Goal: Task Accomplishment & Management: Manage account settings

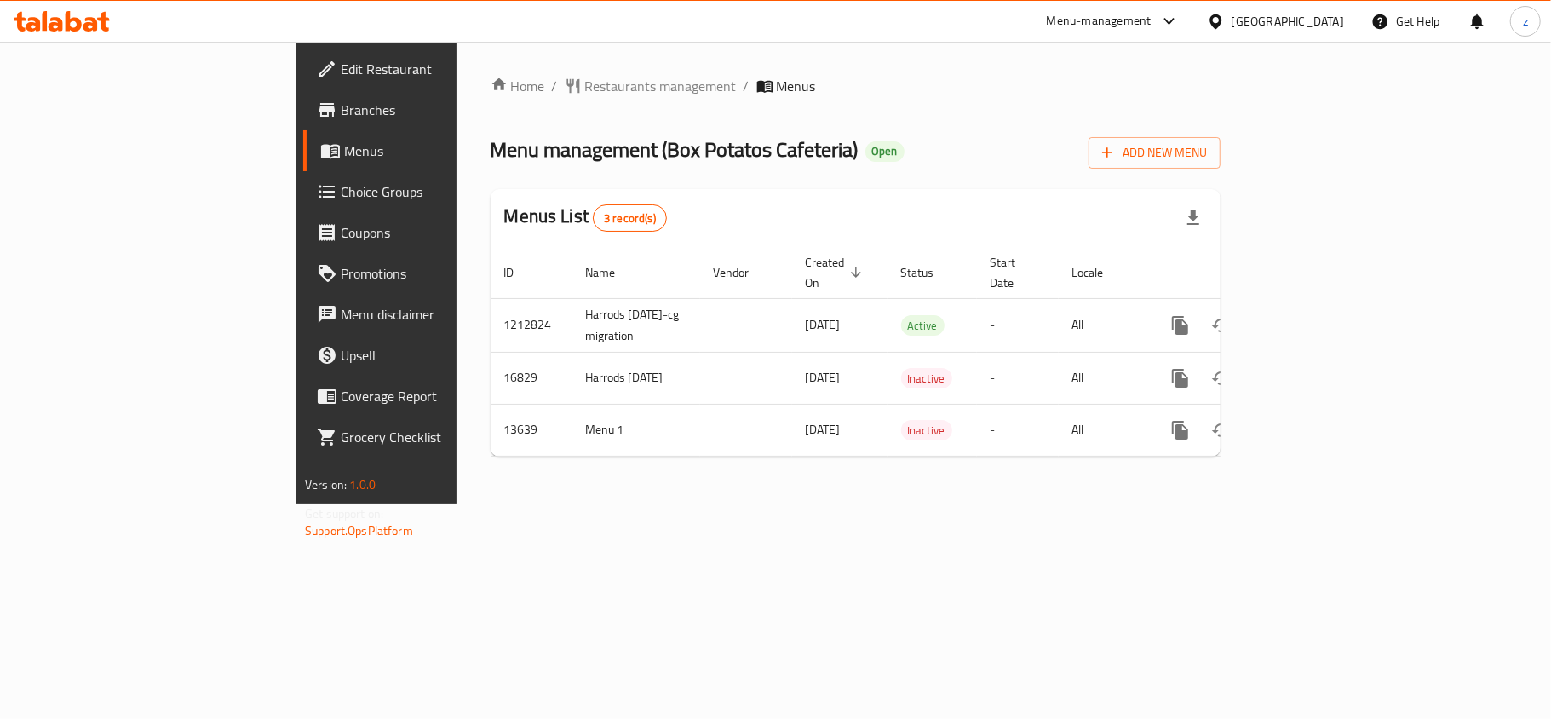
click at [303, 203] on link "Choice Groups" at bounding box center [429, 191] width 252 height 41
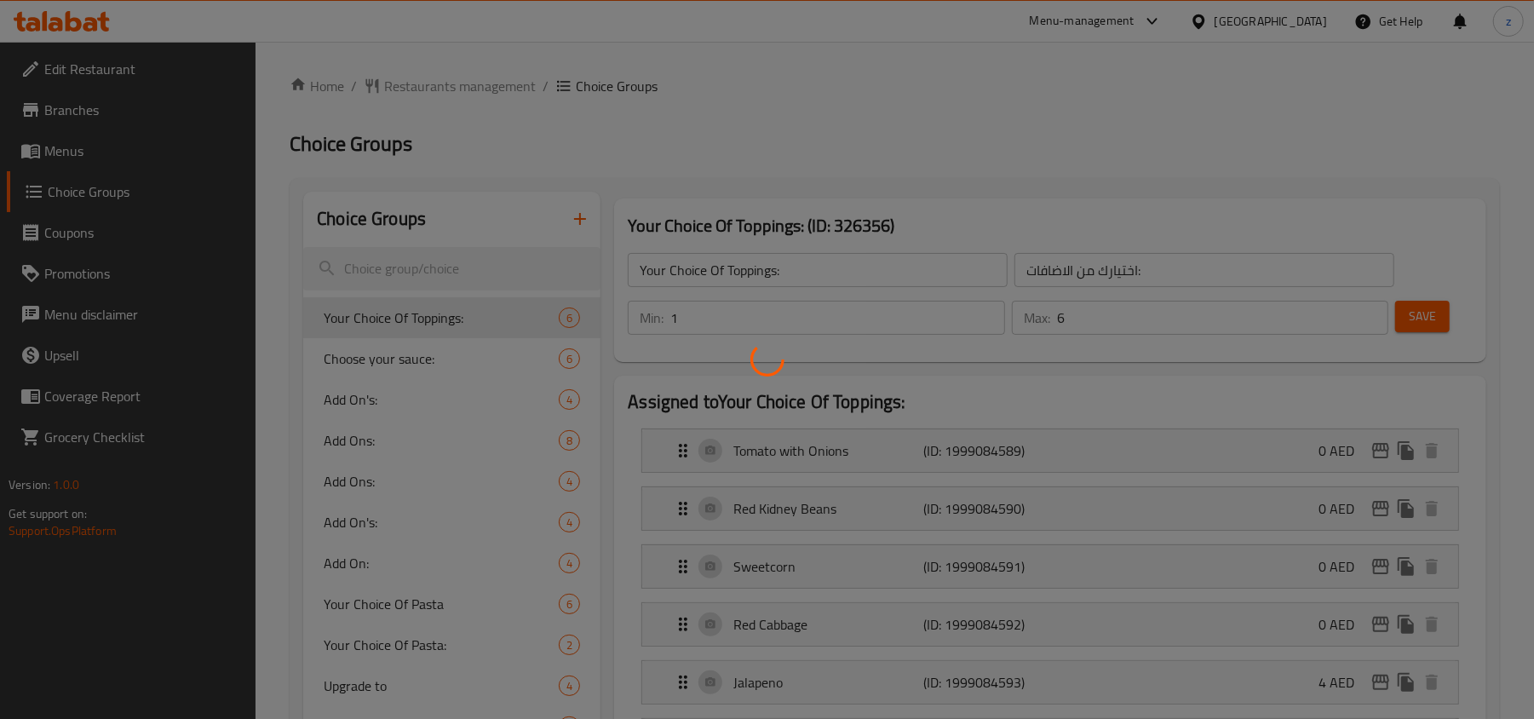
click at [477, 202] on div at bounding box center [767, 359] width 1534 height 719
click at [443, 273] on div at bounding box center [767, 359] width 1534 height 719
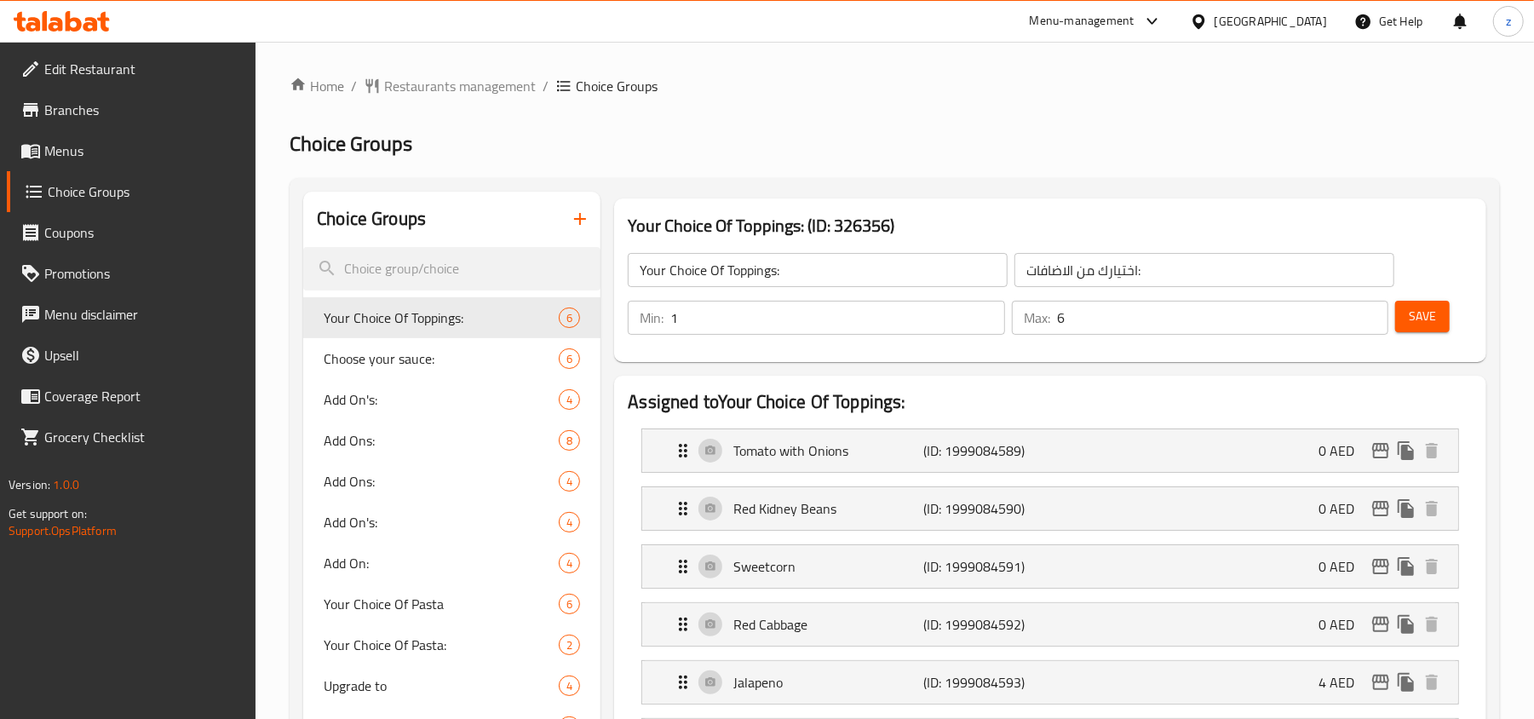
click at [443, 273] on div at bounding box center [767, 359] width 1534 height 719
click at [437, 262] on input "search" at bounding box center [451, 268] width 297 height 43
paste input "Choose your Vegetebles"
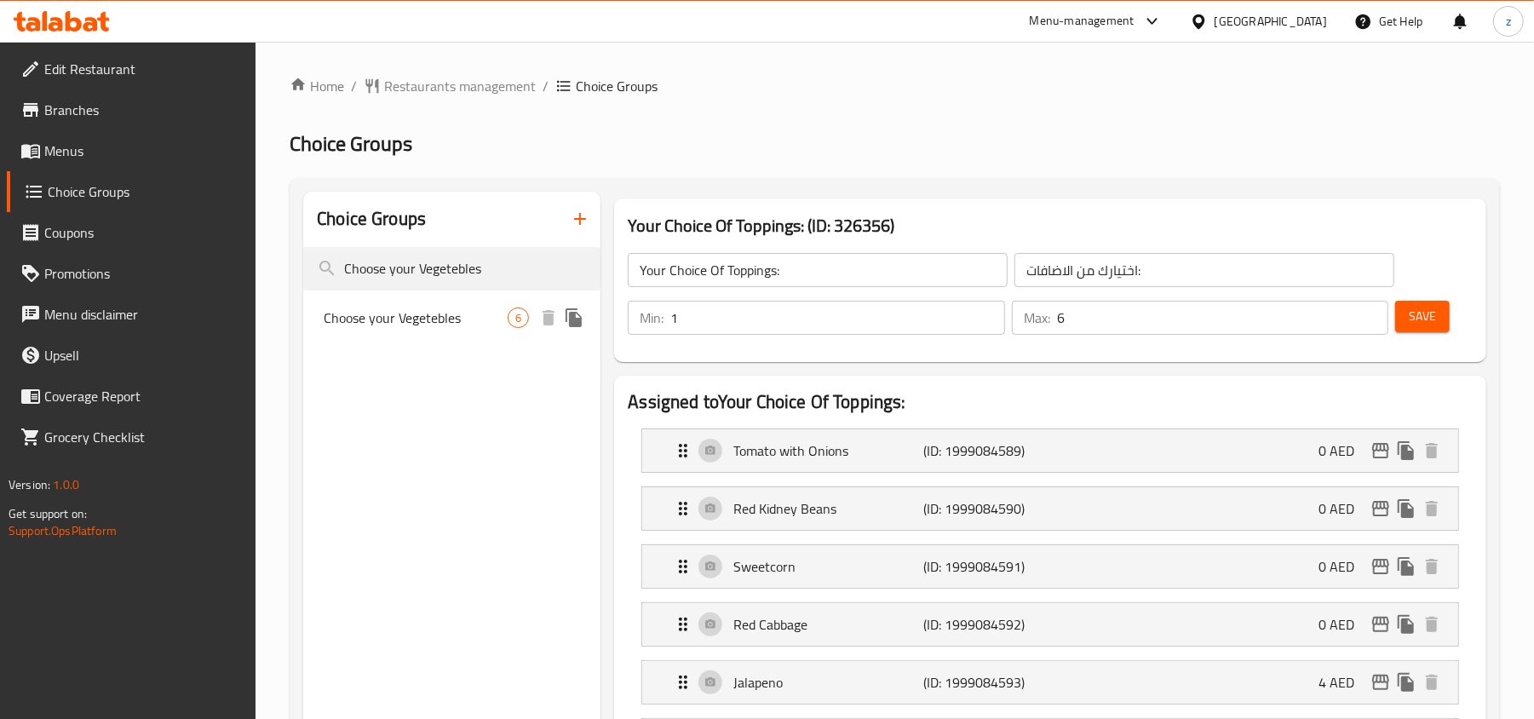
type input "Choose your Vegetebles"
click at [461, 327] on span "Choose your Vegetebles" at bounding box center [416, 317] width 184 height 20
type input "Choose your Vegetebles"
type input "اضافات الخضار"
type input "1"
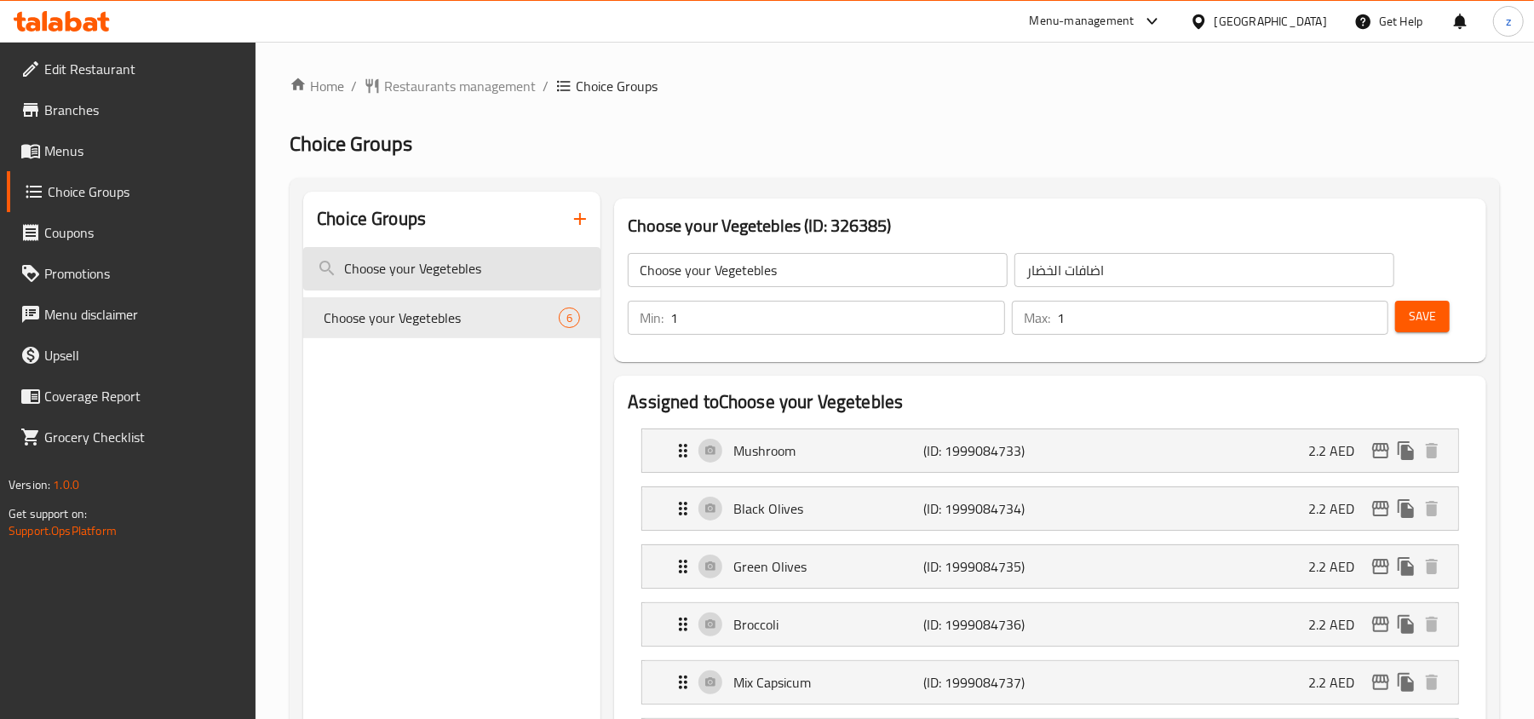
click at [498, 266] on input "Choose your Vegetebles" at bounding box center [451, 268] width 297 height 43
paste input "Add On's Cheese"
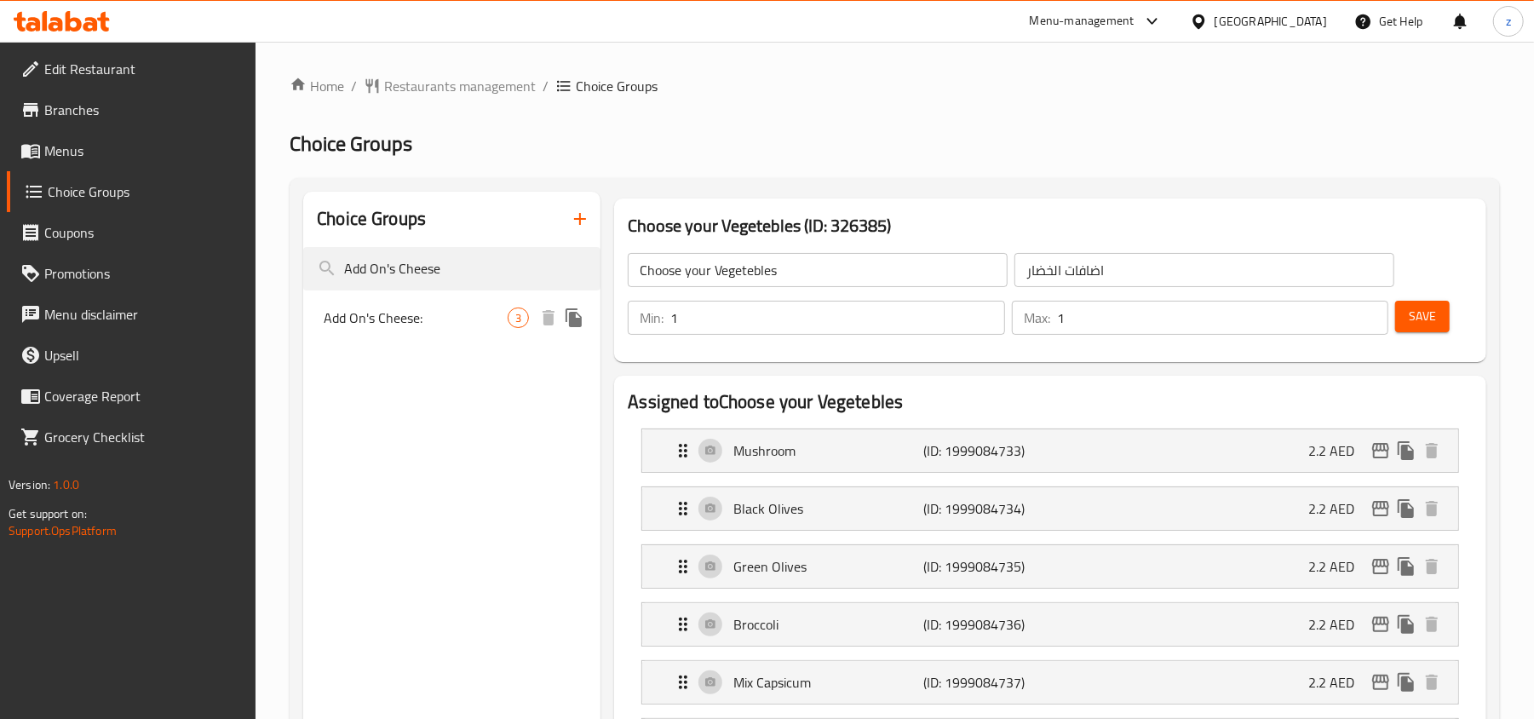
type input "Add On's Cheese"
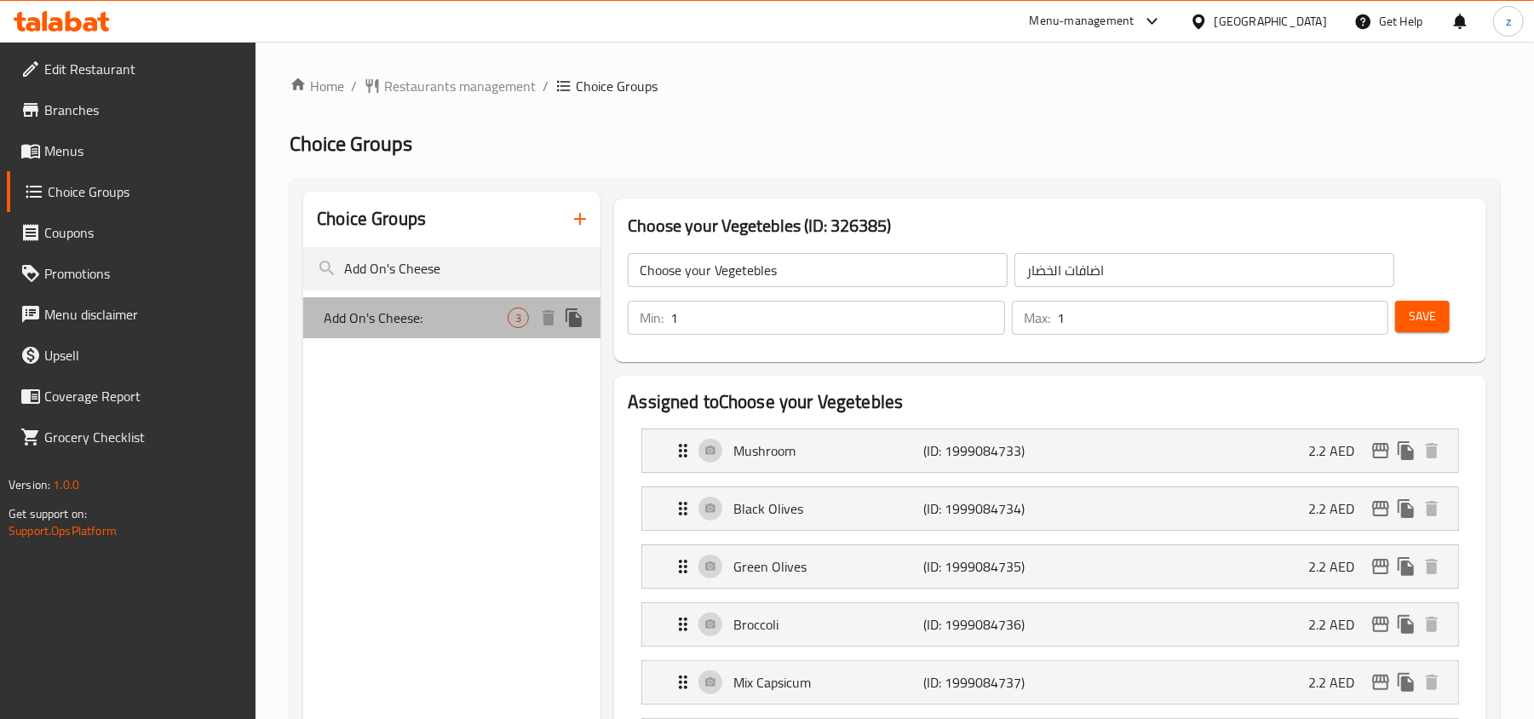
click at [445, 327] on span "Add On's Cheese:" at bounding box center [416, 317] width 184 height 20
type input "Add On's Cheese:"
type input "اضافات الجبنة:"
type input "0"
type input "3"
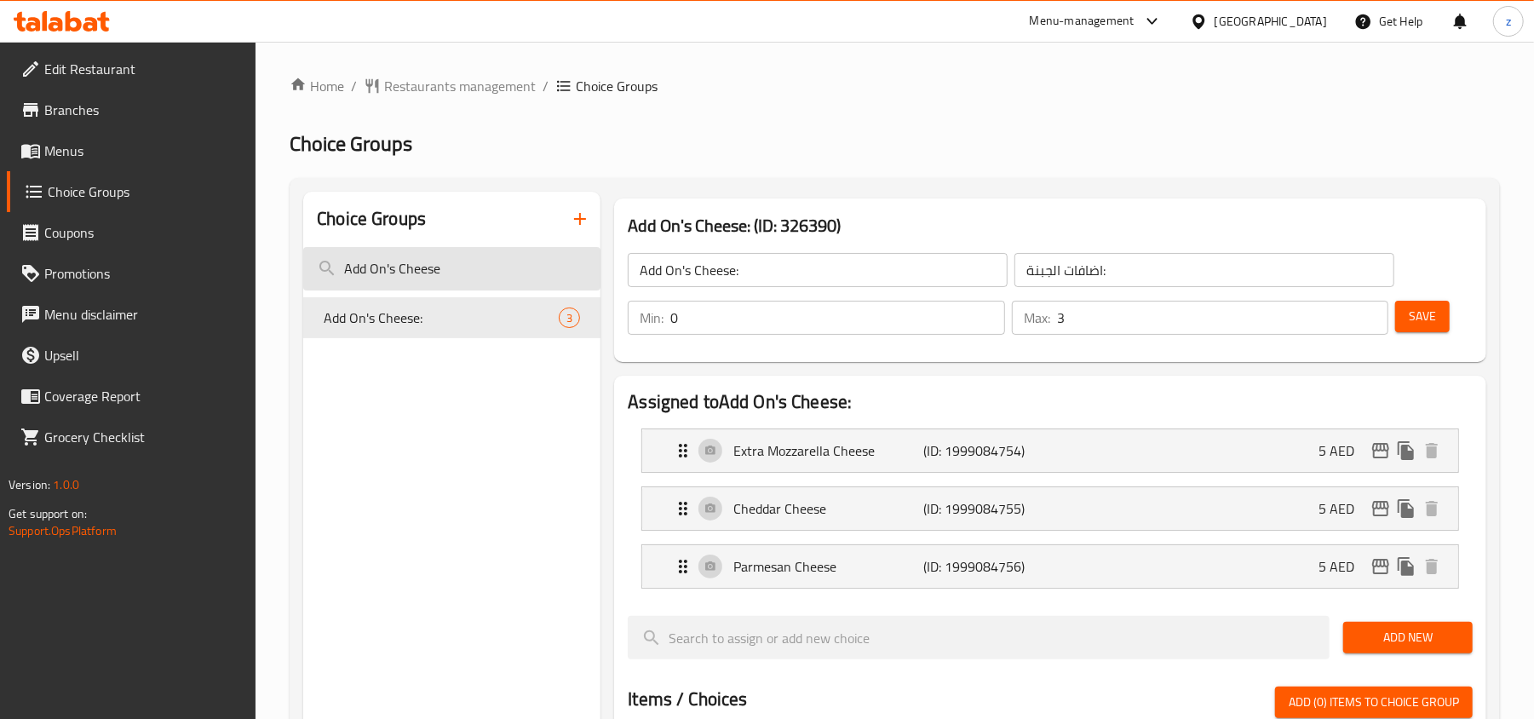
click at [471, 260] on input "Add On's Cheese" at bounding box center [451, 268] width 297 height 43
paste input "Your Choice Of"
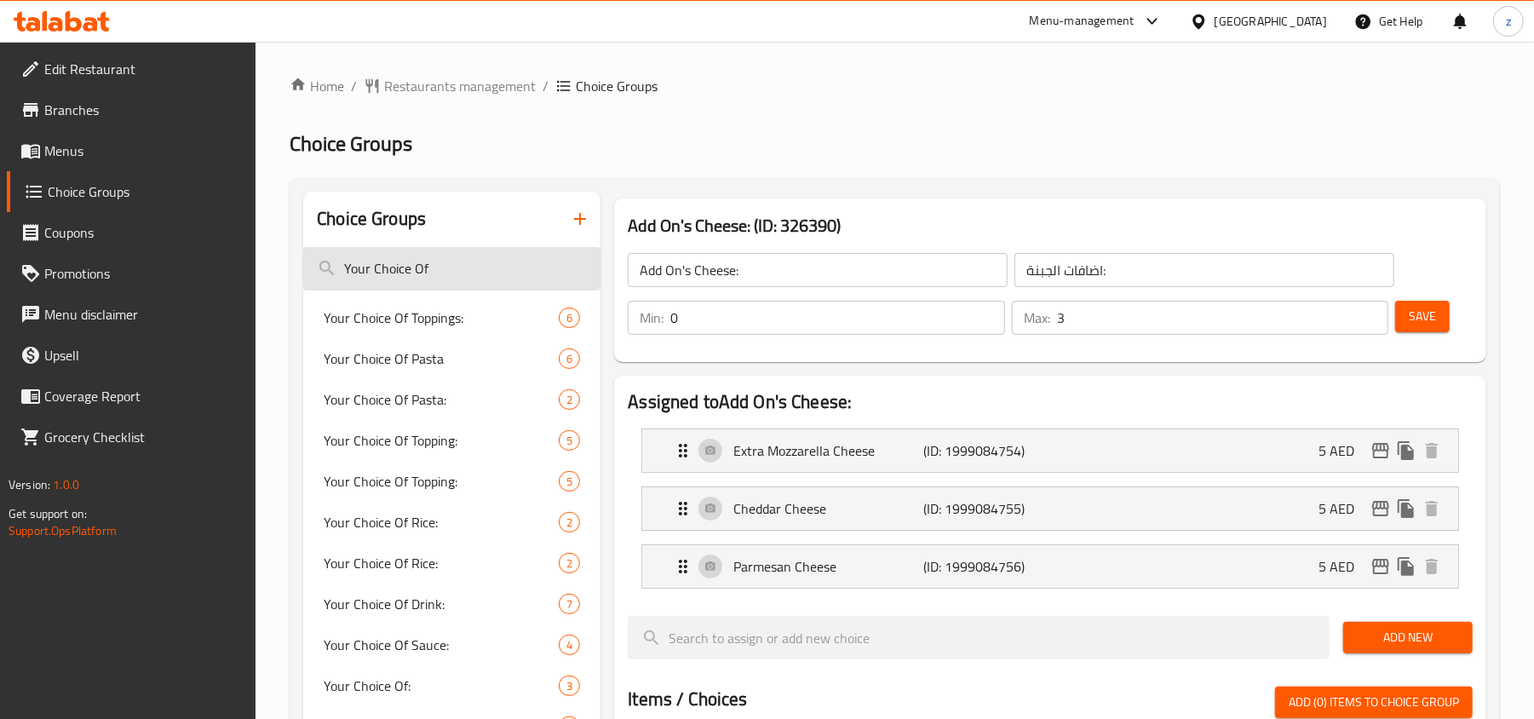
click at [467, 267] on input "Your Choice Of" at bounding box center [451, 268] width 297 height 43
click at [489, 278] on input "Your Choice Of" at bounding box center [451, 268] width 297 height 43
paste input "Add On's Vegetables"
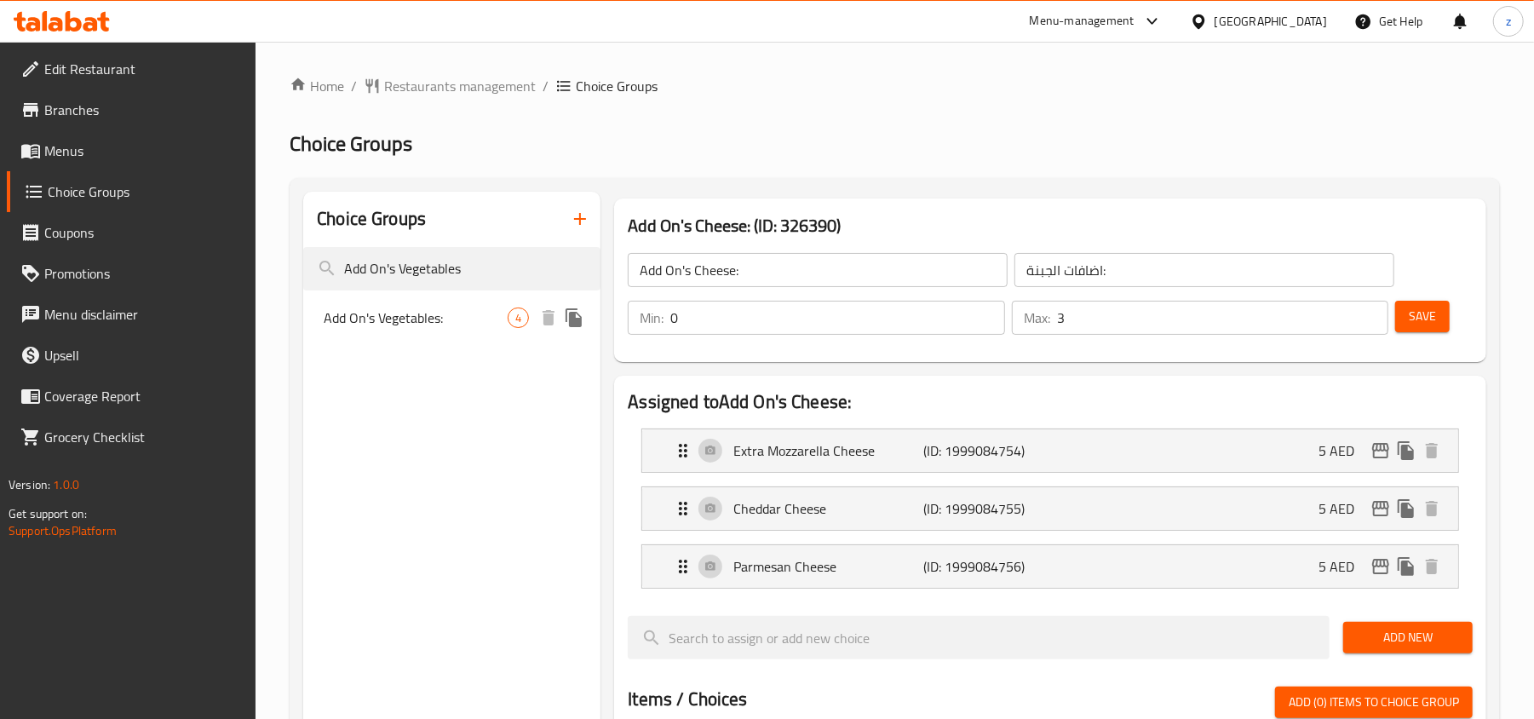
type input "Add On's Vegetables"
click at [468, 312] on span "Add On's Vegetables:" at bounding box center [416, 317] width 184 height 20
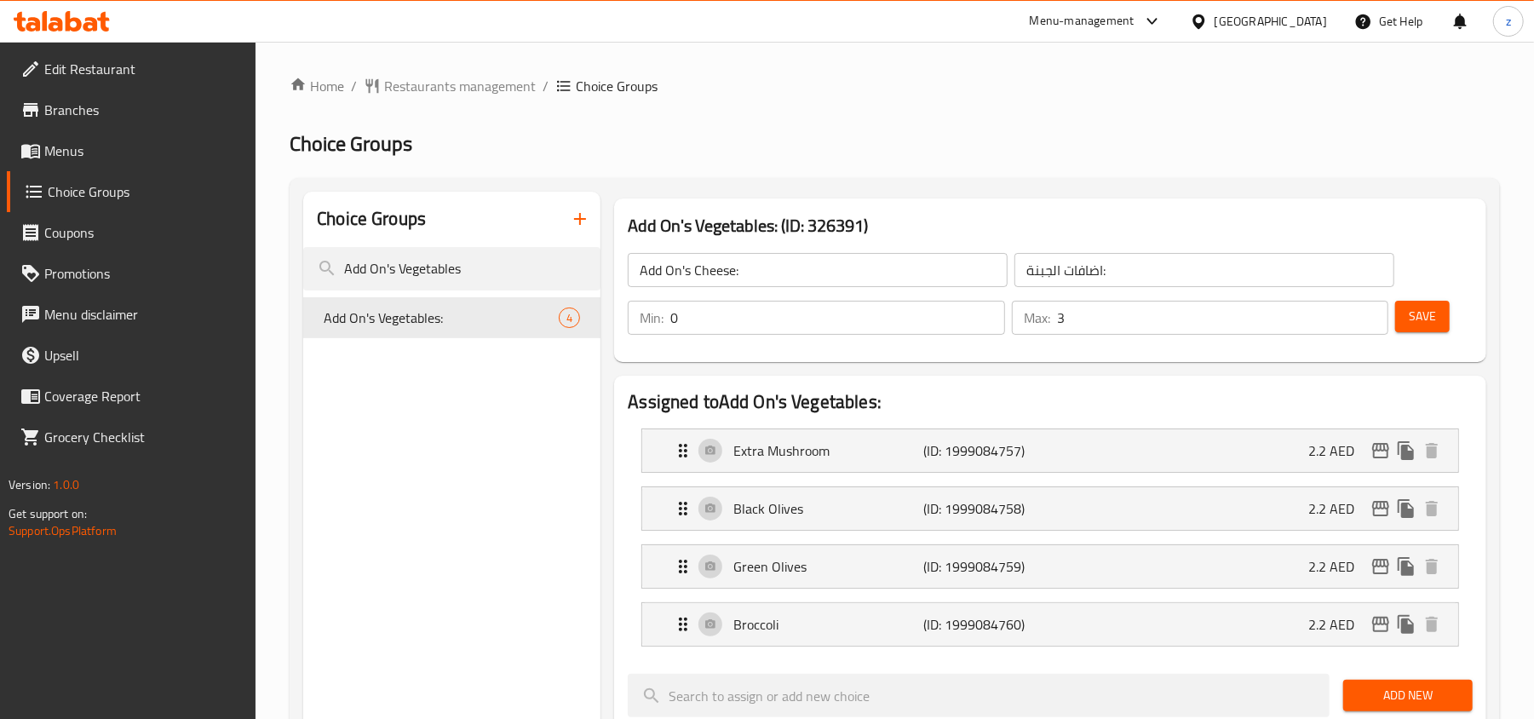
type input "Add On's Vegetables:"
type input "اضافات الخضار:"
type input "4"
click at [474, 89] on span "Restaurants management" at bounding box center [460, 86] width 152 height 20
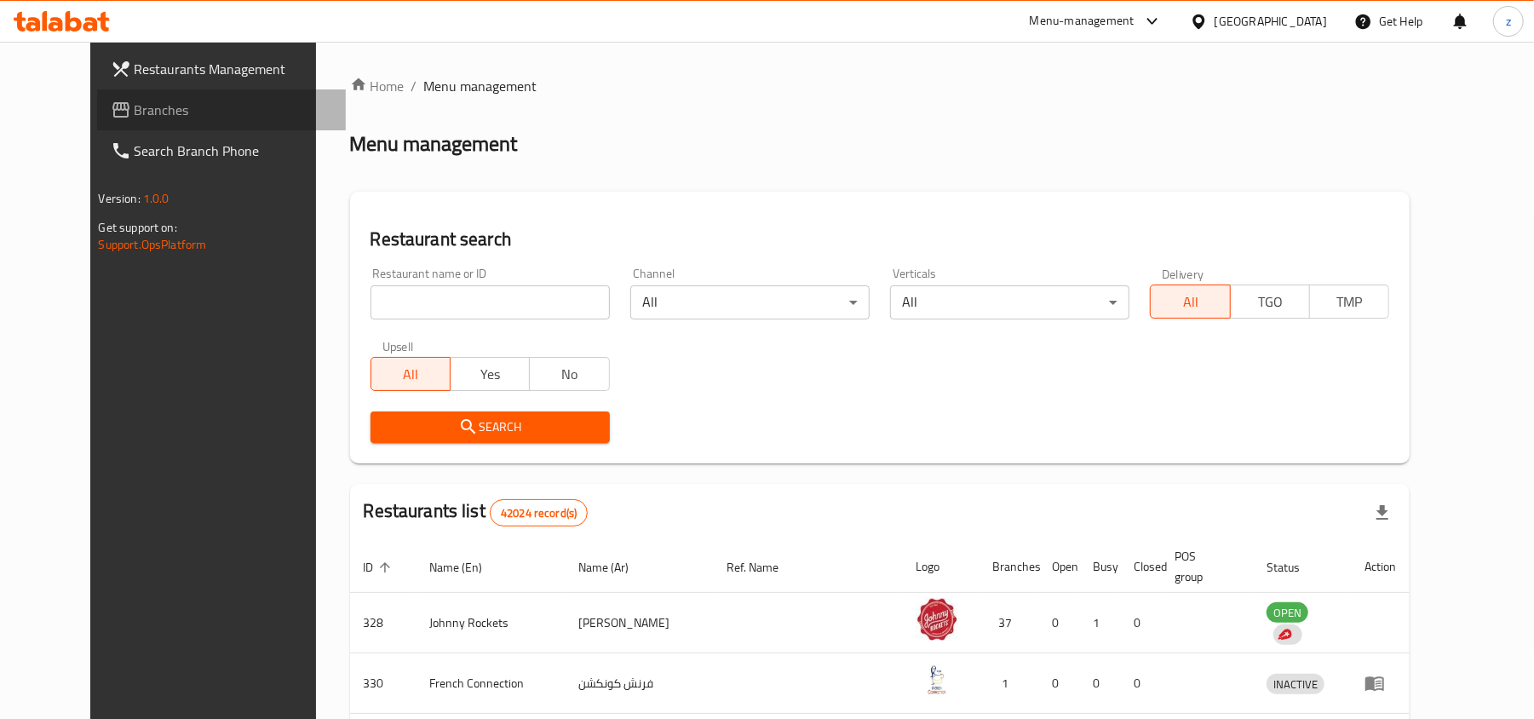
click at [135, 112] on span "Branches" at bounding box center [234, 110] width 198 height 20
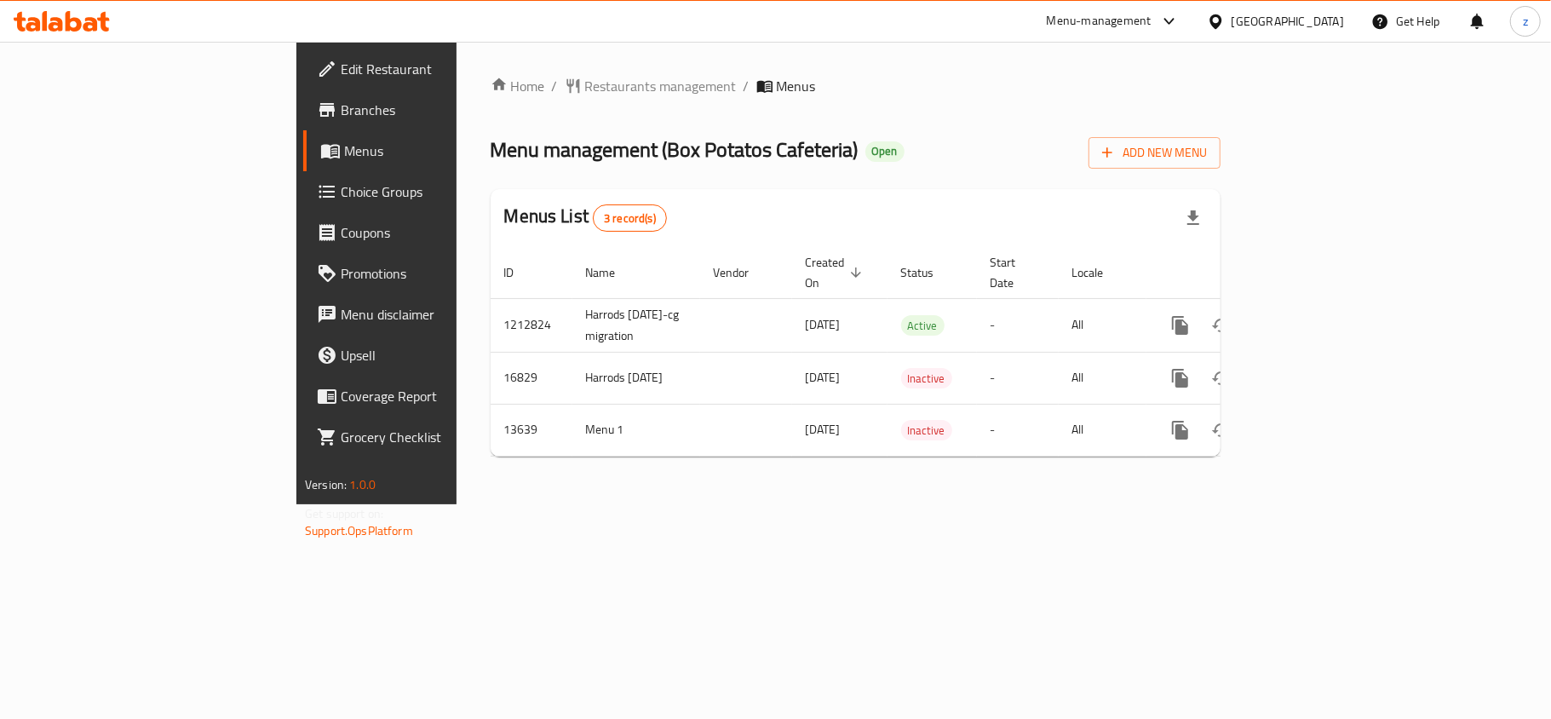
click at [585, 90] on span "Restaurants management" at bounding box center [661, 86] width 152 height 20
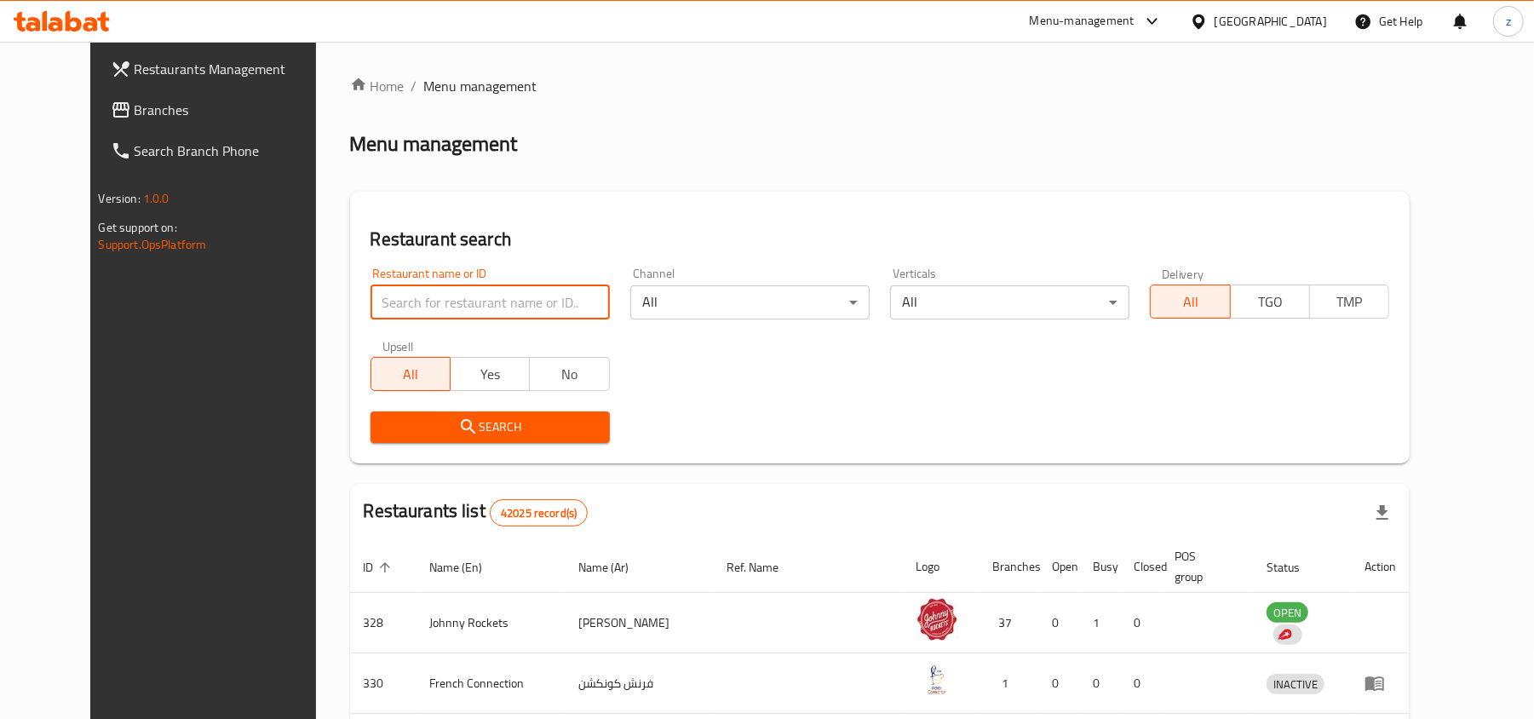
click at [445, 297] on input "search" at bounding box center [490, 302] width 239 height 34
paste input "8309"
type input "8309"
click button "Search" at bounding box center [490, 427] width 239 height 32
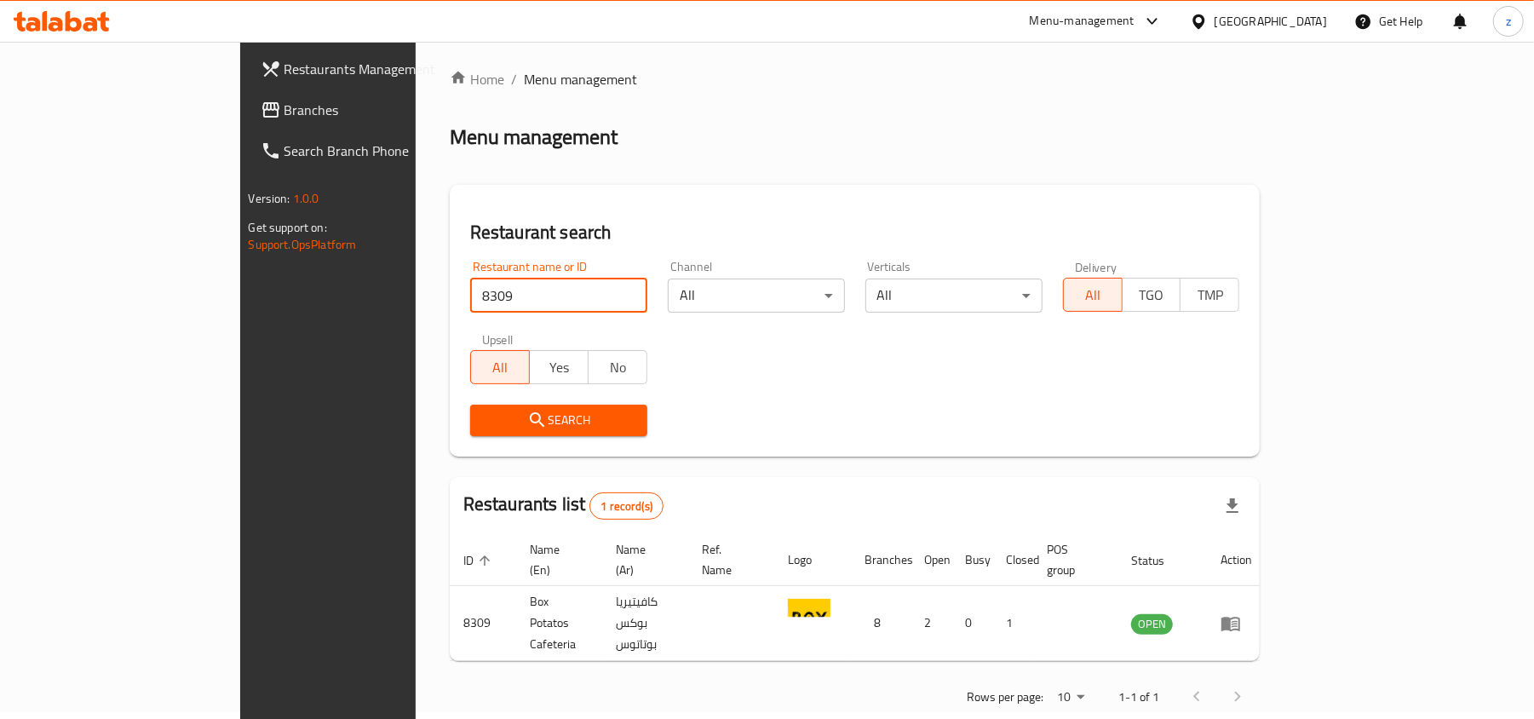
scroll to position [9, 0]
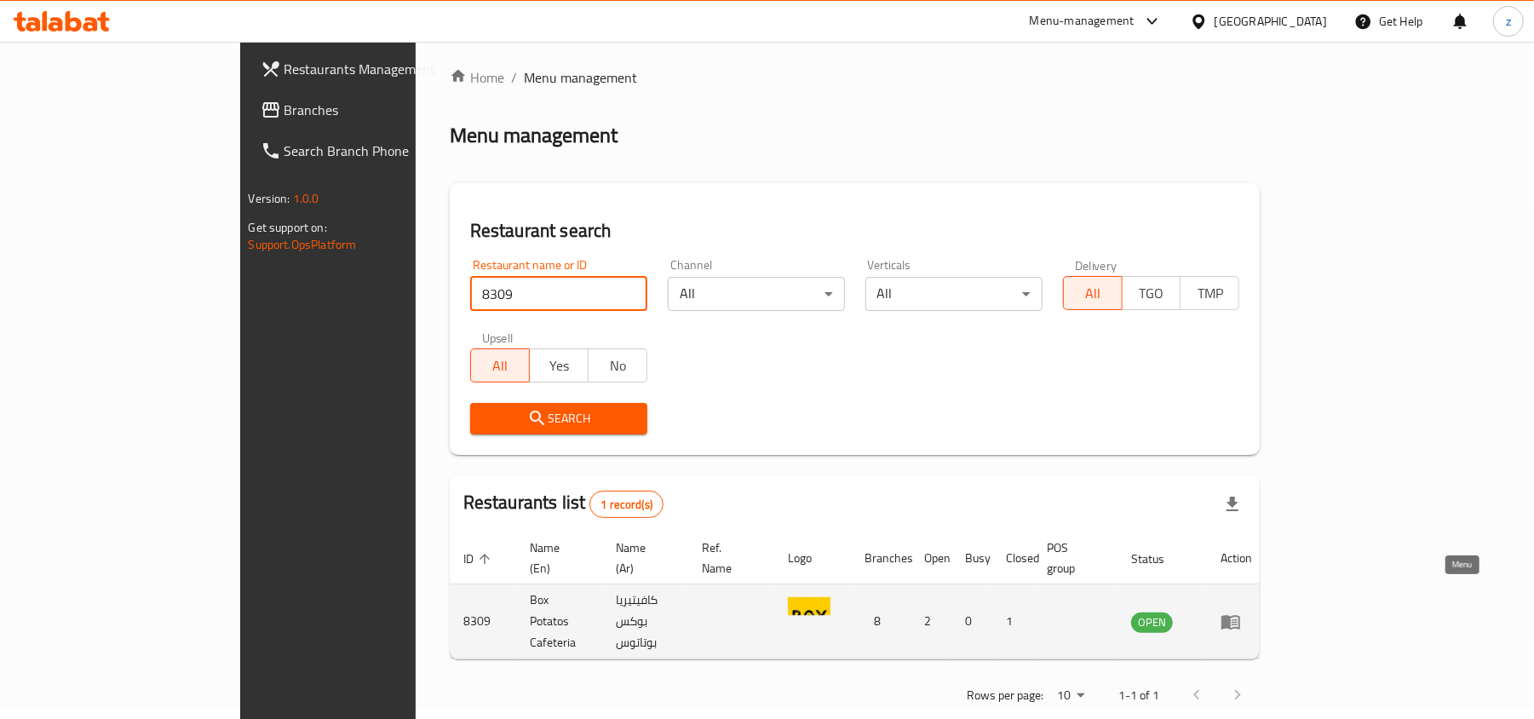
click at [1252, 612] on link "enhanced table" at bounding box center [1237, 622] width 32 height 20
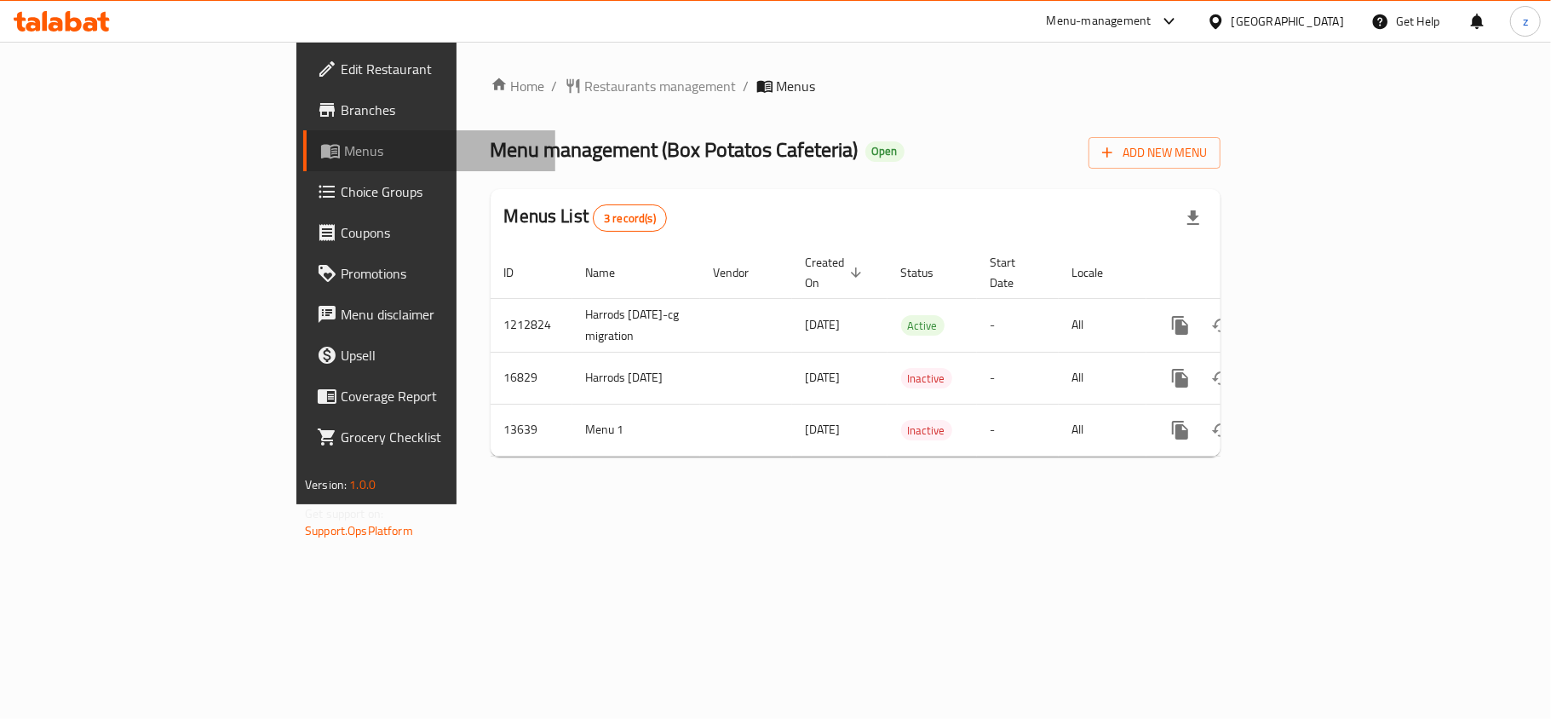
click at [344, 148] on span "Menus" at bounding box center [443, 151] width 198 height 20
click at [341, 201] on span "Choice Groups" at bounding box center [441, 191] width 201 height 20
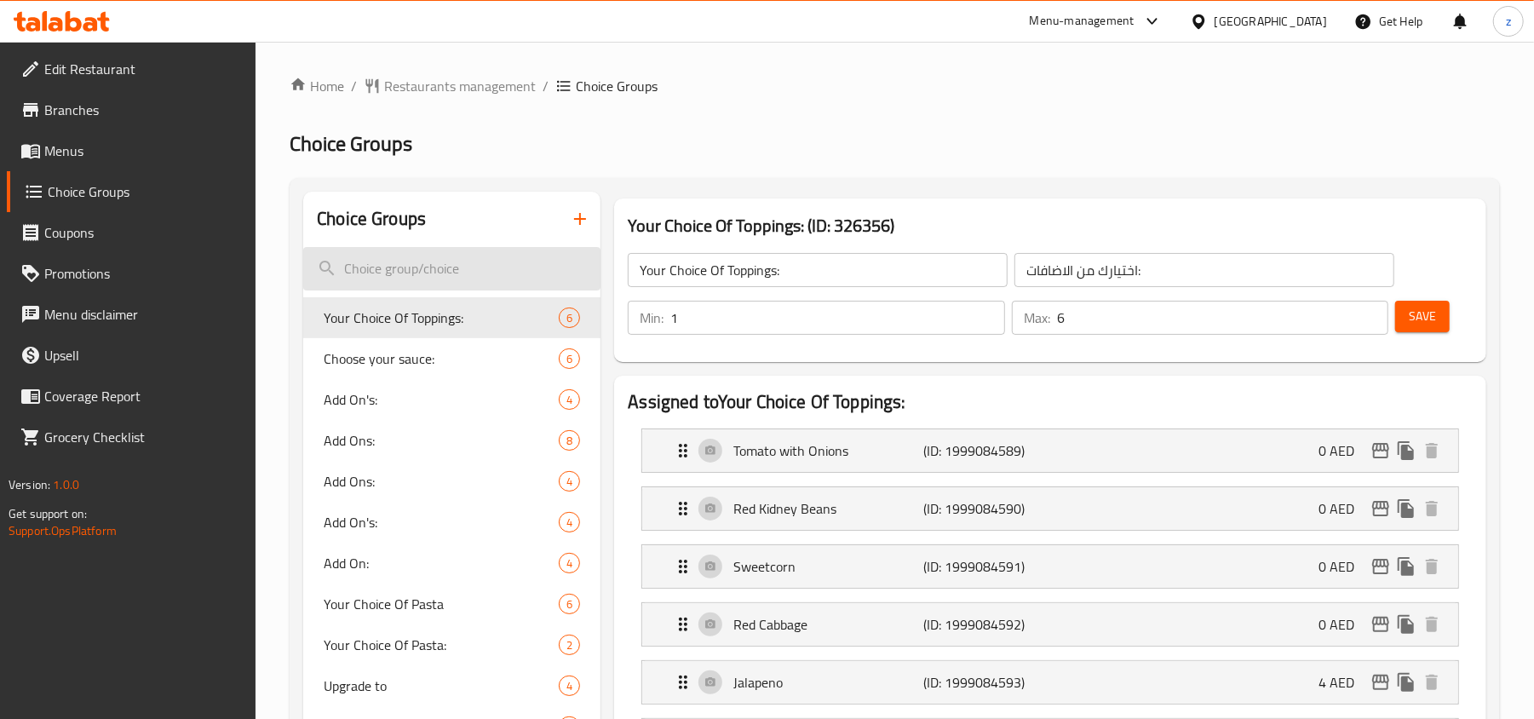
click at [393, 263] on input "search" at bounding box center [451, 268] width 297 height 43
paste input "Choose your Vegetebles"
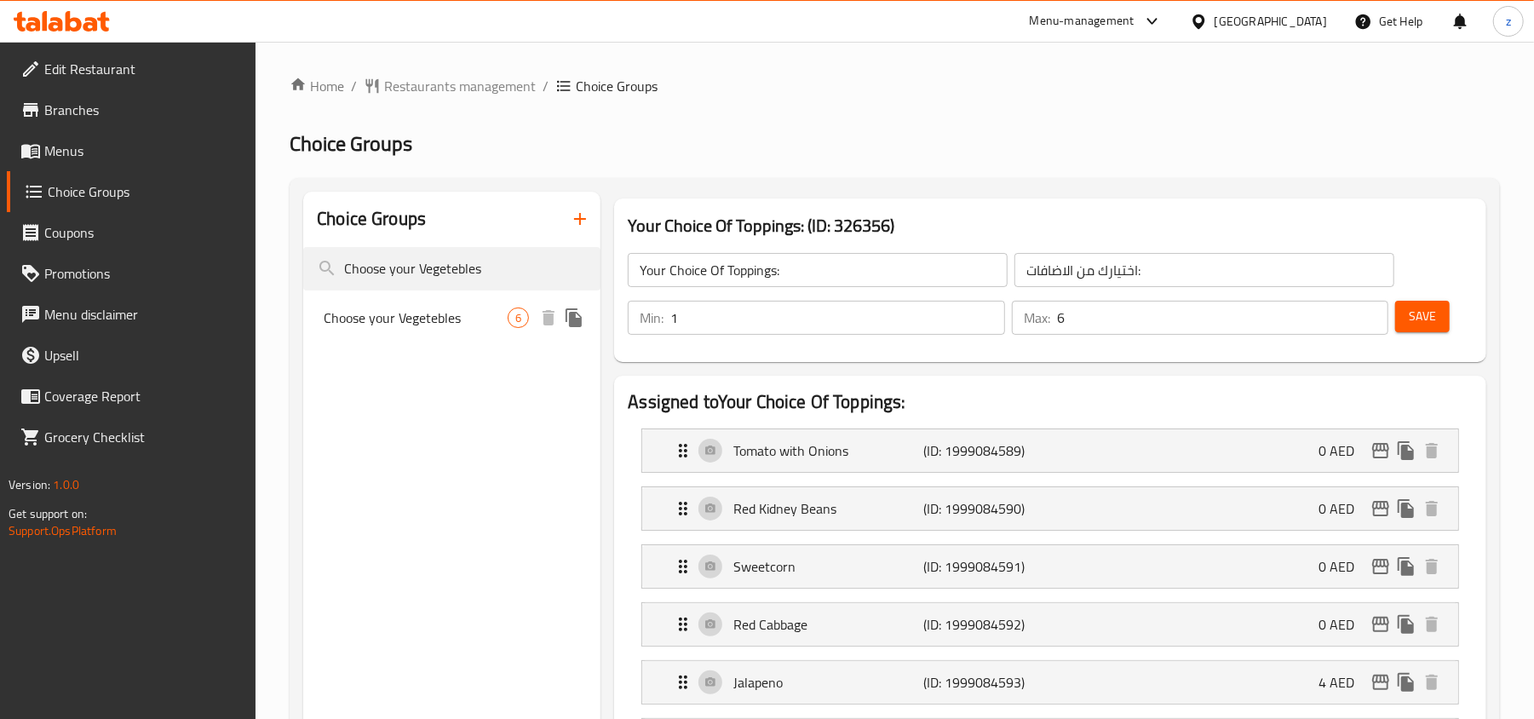
type input "Choose your Vegetebles"
click at [412, 319] on span "Choose your Vegetebles" at bounding box center [416, 317] width 184 height 20
type input "Choose your Vegetebles"
type input "اضافات الخضار"
type input "1"
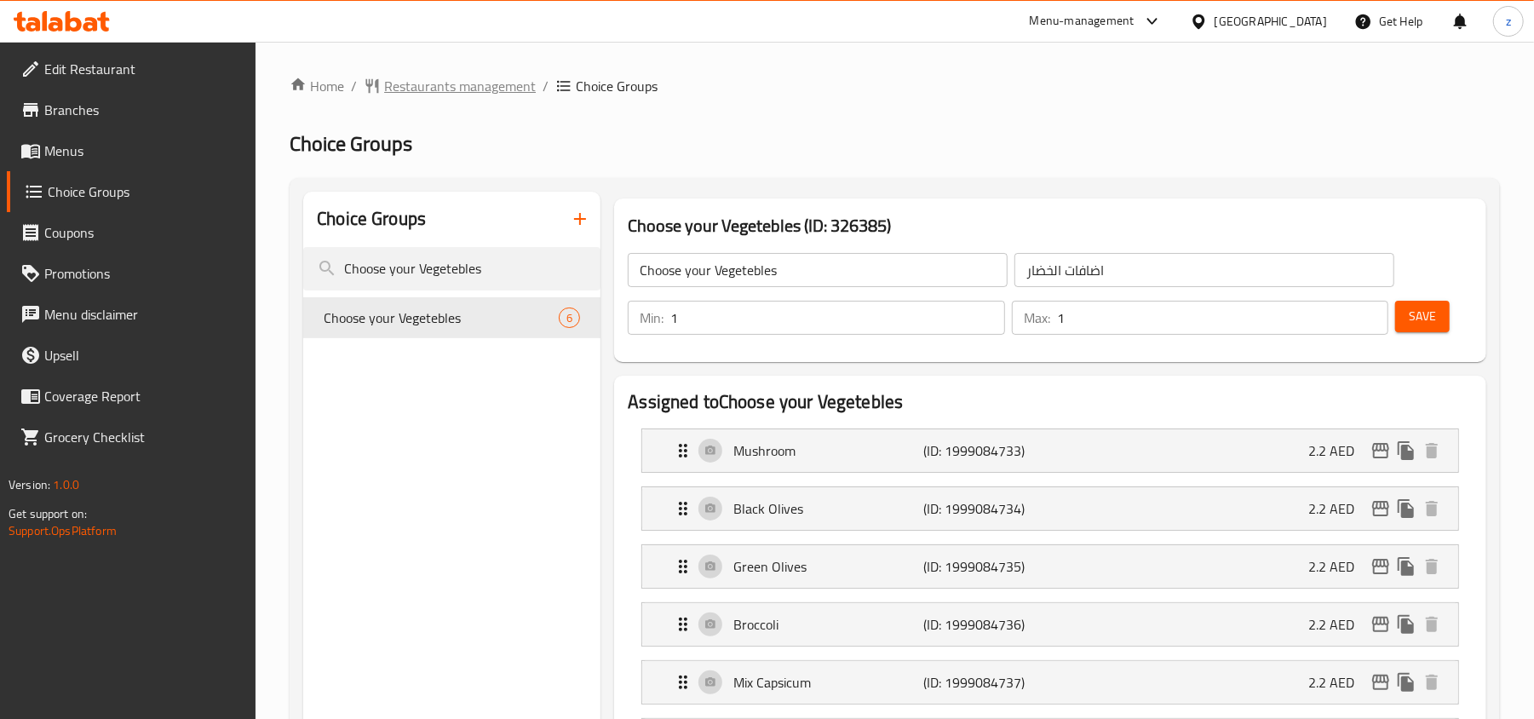
click at [455, 80] on span "Restaurants management" at bounding box center [460, 86] width 152 height 20
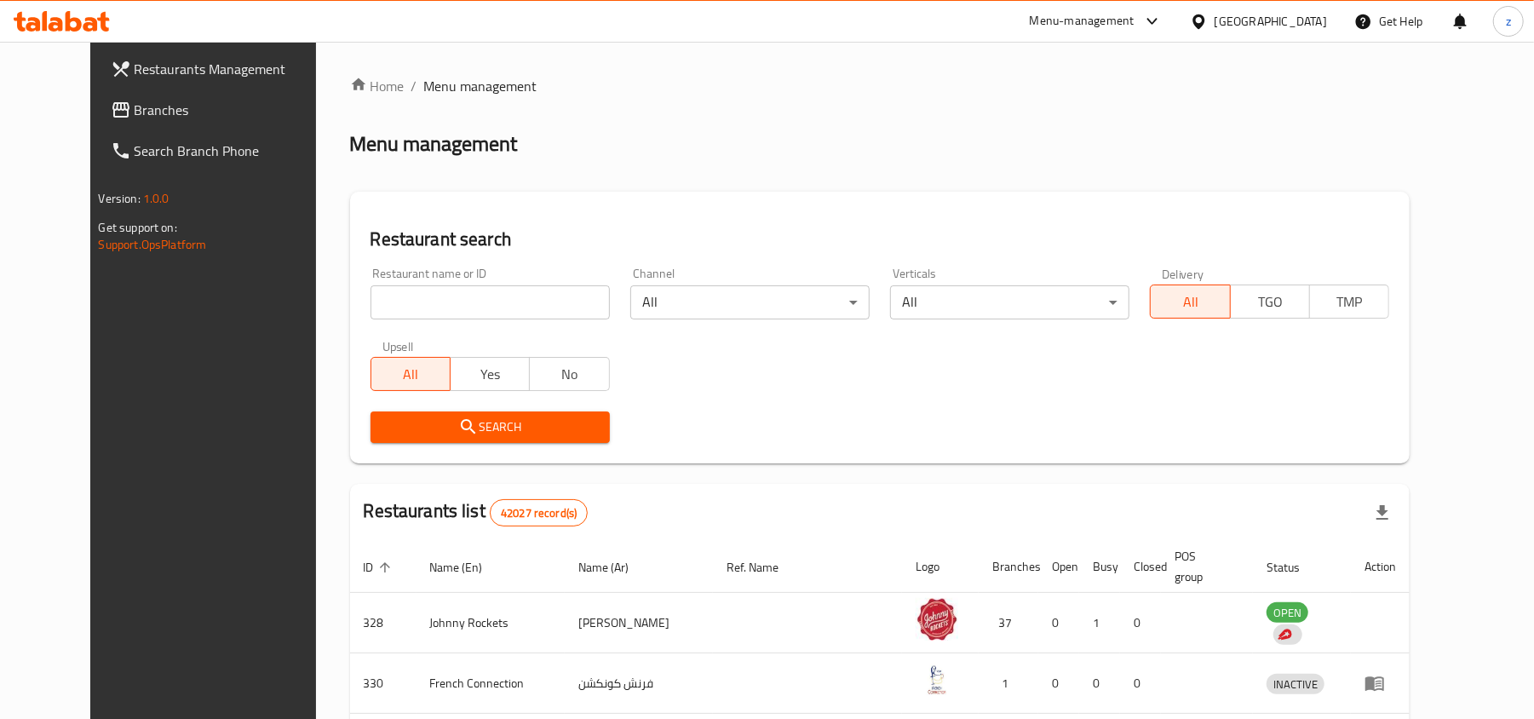
click at [464, 298] on input "search" at bounding box center [490, 302] width 239 height 34
click at [148, 106] on span "Branches" at bounding box center [234, 110] width 198 height 20
